Goal: Task Accomplishment & Management: Manage account settings

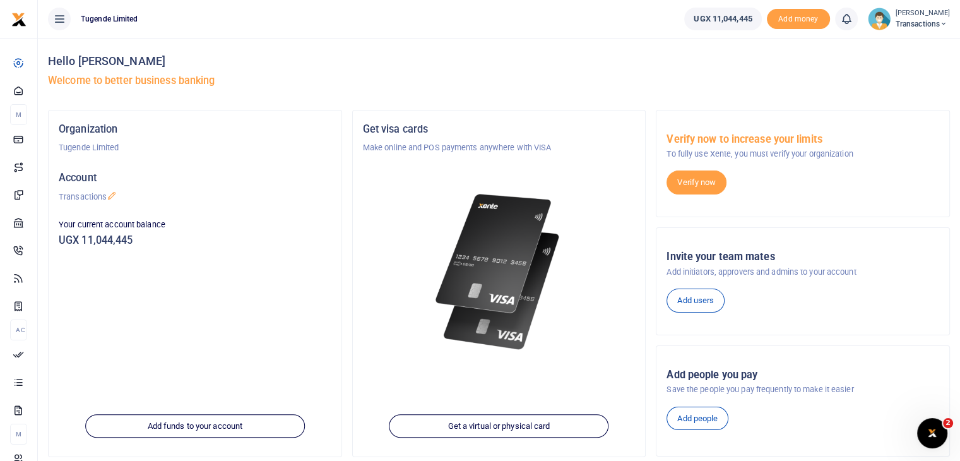
click at [875, 24] on img at bounding box center [879, 19] width 23 height 23
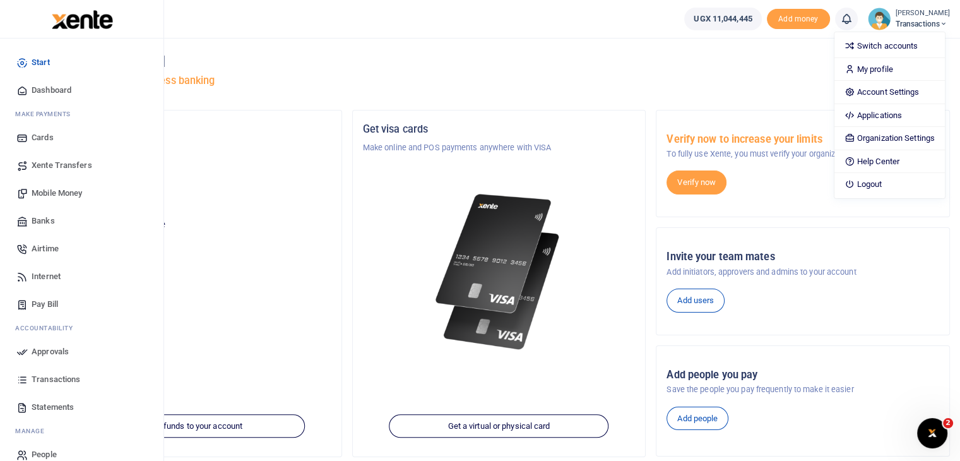
click at [56, 355] on span "Approvals" at bounding box center [50, 351] width 37 height 13
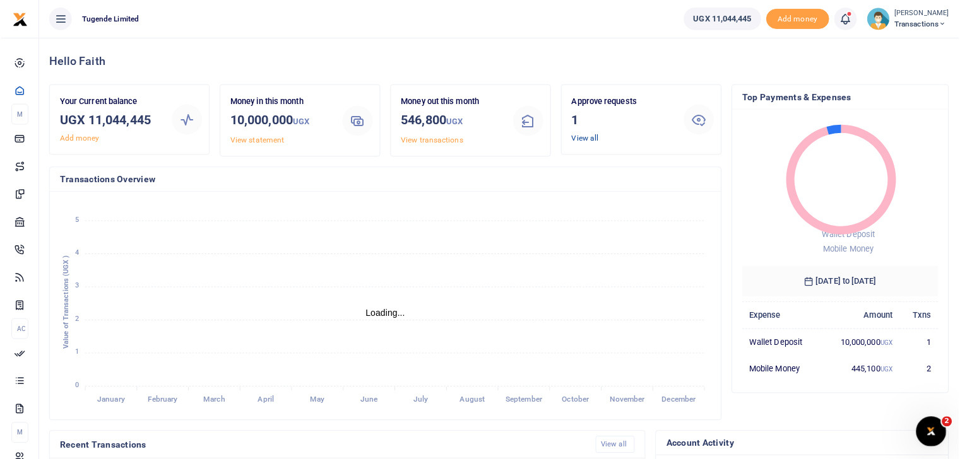
scroll to position [10, 10]
click at [592, 141] on link "View all" at bounding box center [585, 138] width 27 height 9
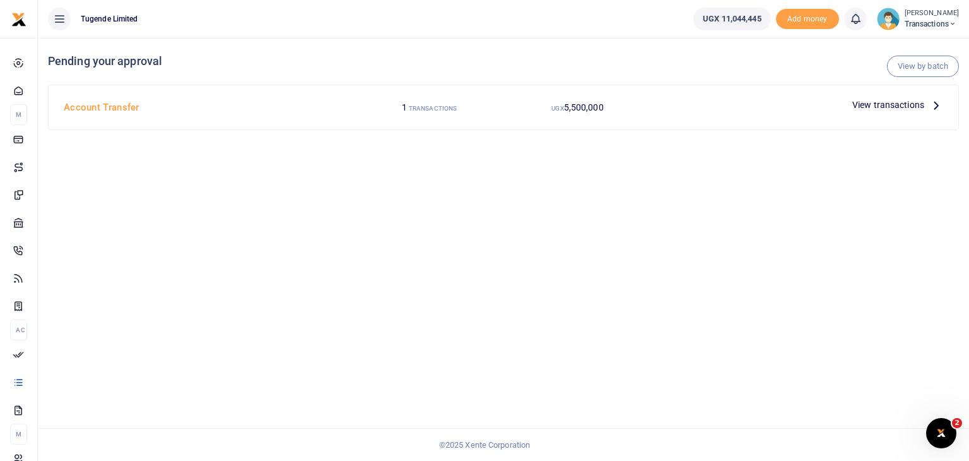
click at [873, 108] on span "View transactions" at bounding box center [889, 105] width 72 height 14
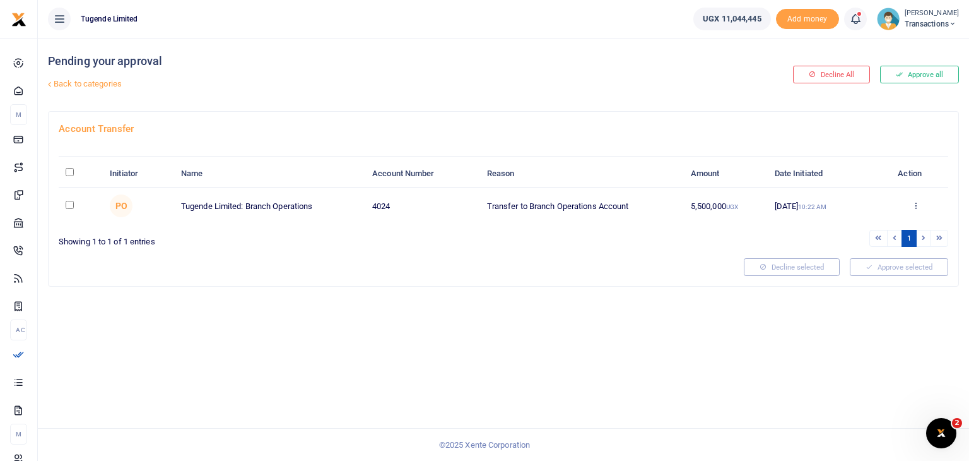
click at [66, 204] on input "checkbox" at bounding box center [70, 205] width 8 height 8
checkbox input "true"
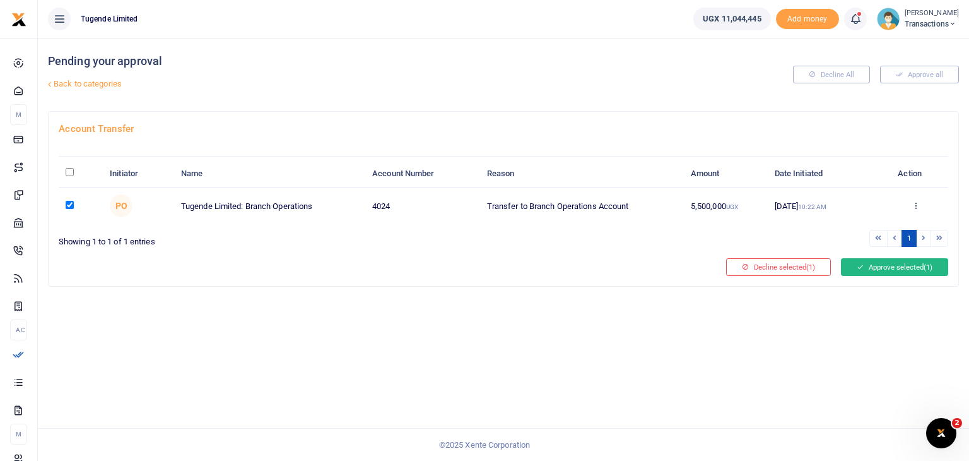
click at [882, 266] on button "Approve selected (1)" at bounding box center [894, 267] width 107 height 18
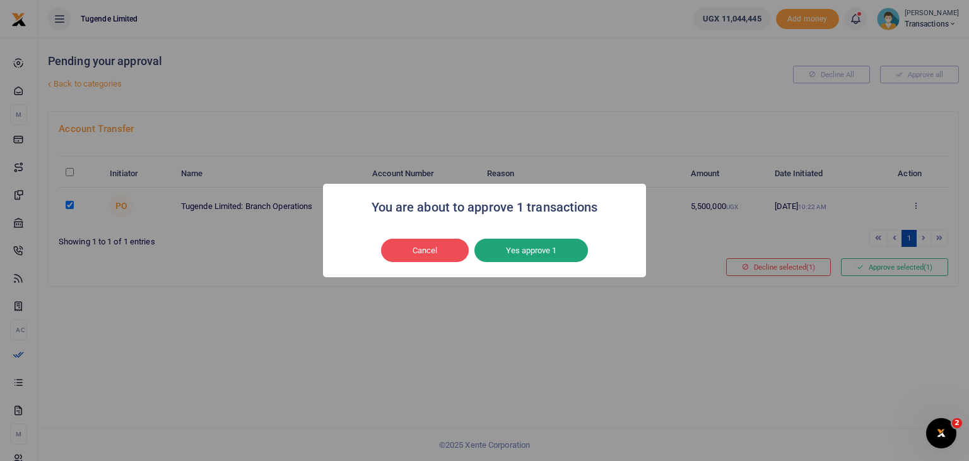
click at [560, 250] on button "Yes approve 1" at bounding box center [532, 251] width 114 height 24
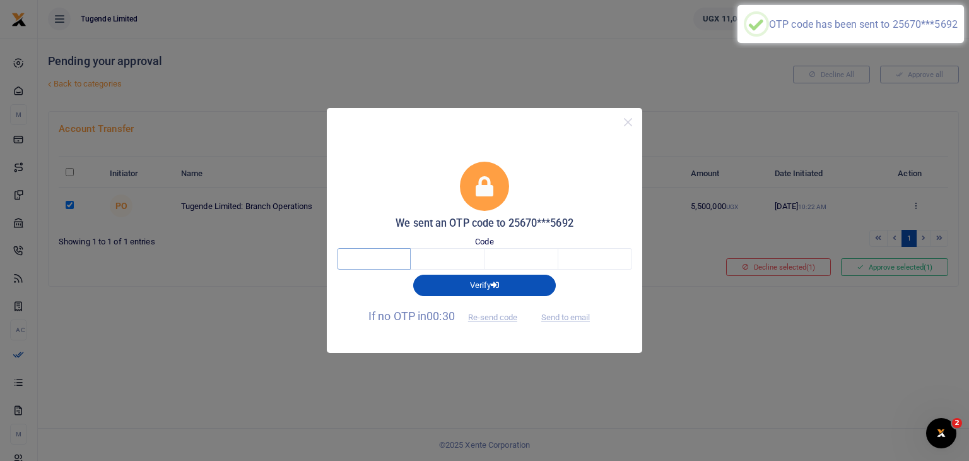
click at [390, 255] on input "text" at bounding box center [374, 258] width 74 height 21
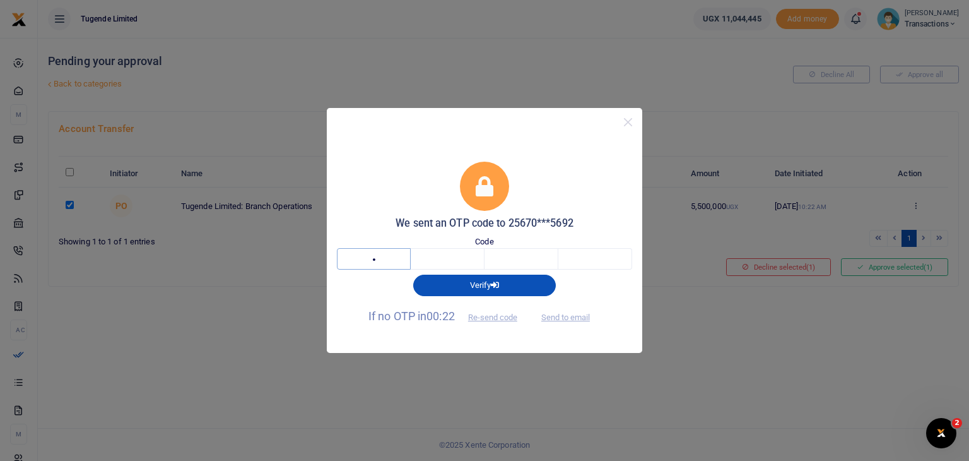
type input "1"
type input "8"
type input "3"
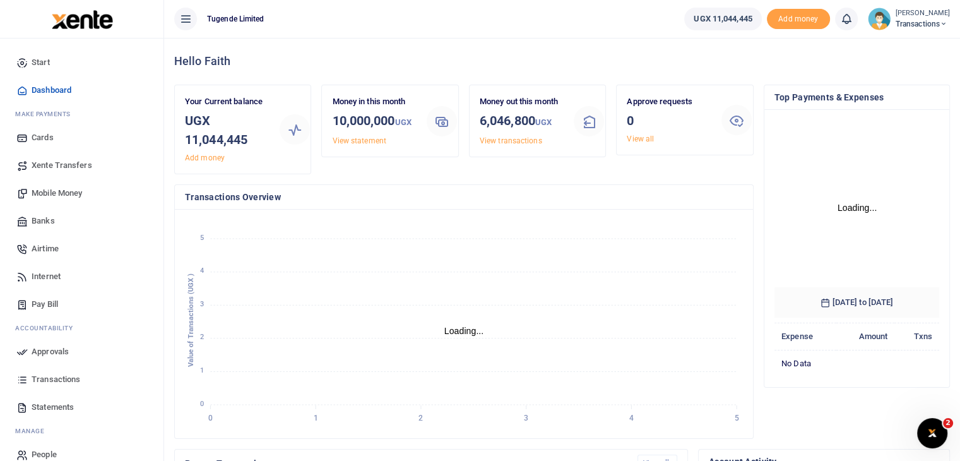
click at [886, 23] on img at bounding box center [879, 19] width 23 height 23
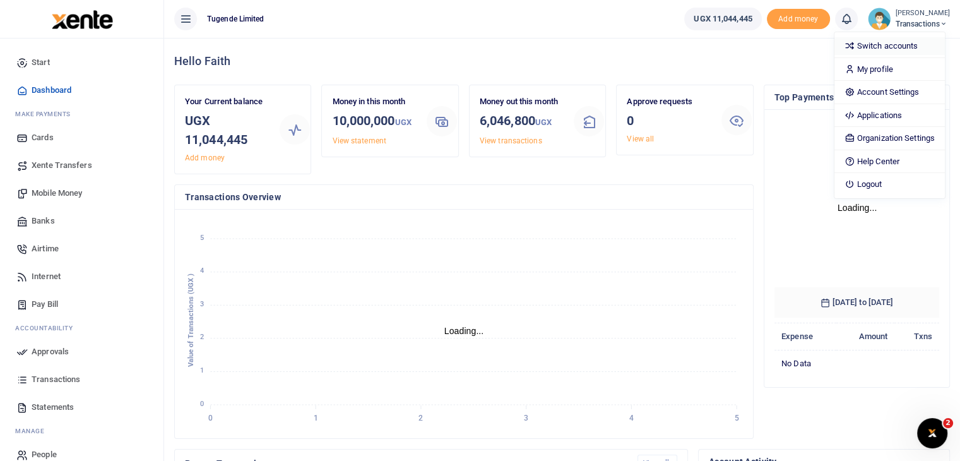
click at [874, 45] on link "Switch accounts" at bounding box center [889, 46] width 110 height 18
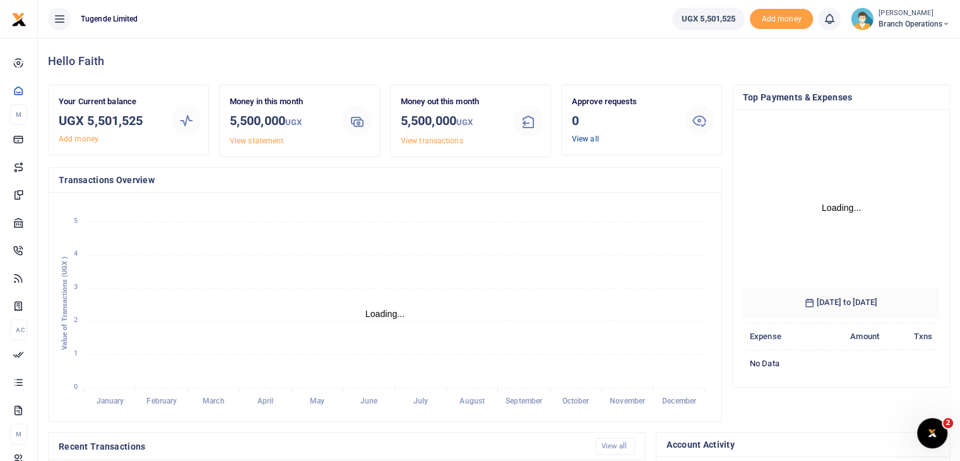
click at [591, 138] on link "View all" at bounding box center [585, 138] width 27 height 9
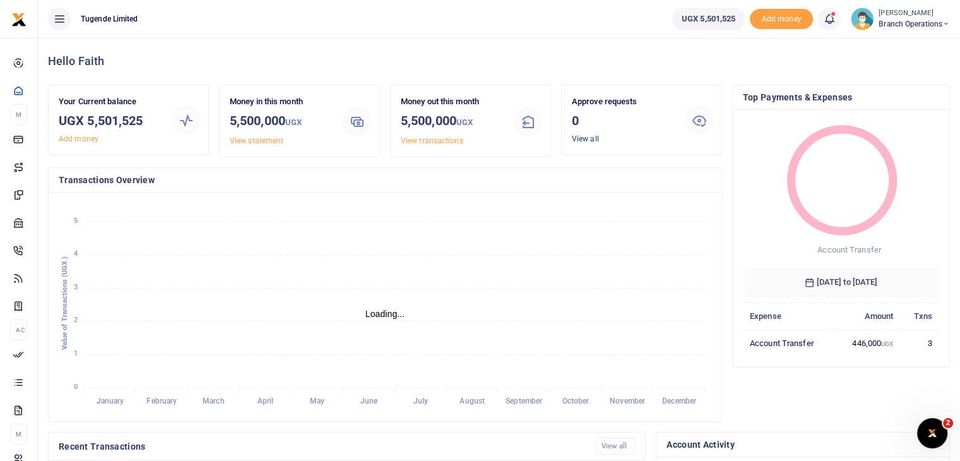
scroll to position [10, 10]
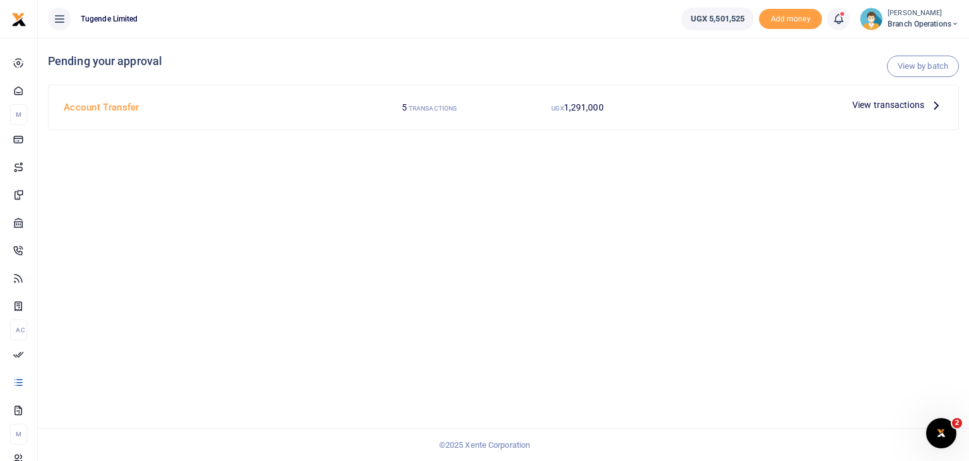
click at [871, 104] on span "View transactions" at bounding box center [889, 105] width 72 height 14
